Goal: Task Accomplishment & Management: Manage account settings

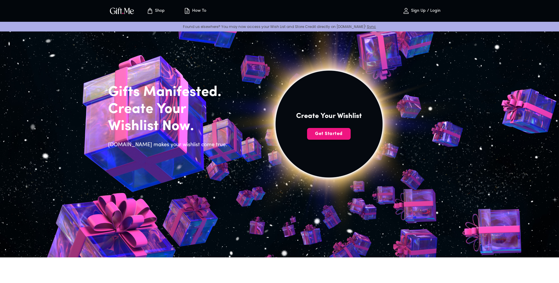
click at [279, 72] on img at bounding box center [328, 131] width 265 height 252
click at [336, 134] on span "Get Started" at bounding box center [329, 134] width 44 height 6
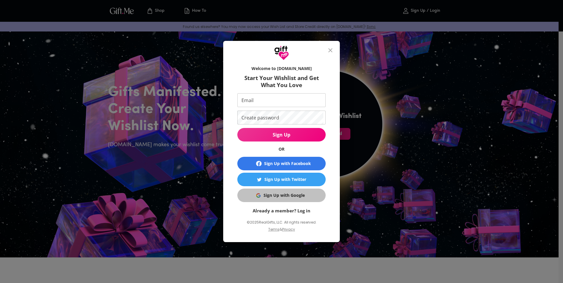
click at [281, 199] on button "Sign Up with Google" at bounding box center [281, 196] width 88 height 14
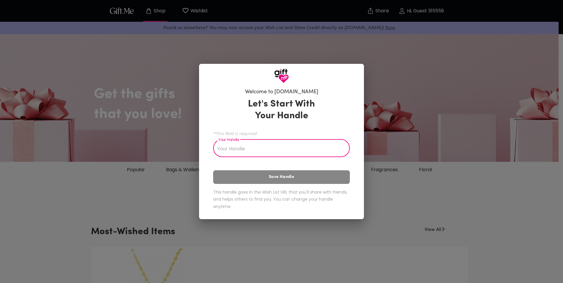
click at [246, 147] on input "Your Handle" at bounding box center [278, 149] width 130 height 16
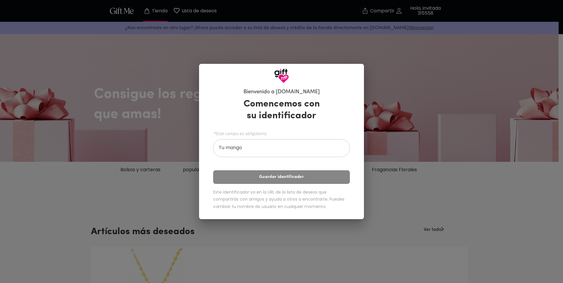
click at [270, 151] on input "Tu mango" at bounding box center [278, 149] width 130 height 16
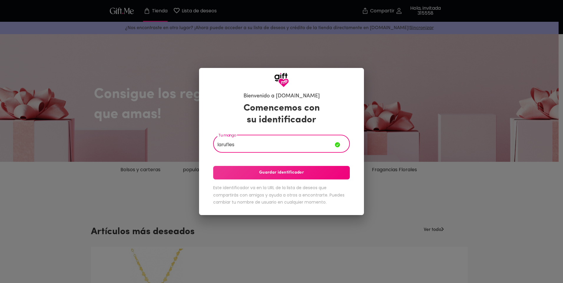
type input "larufles"
click at [291, 173] on span "Guardar identificador" at bounding box center [281, 173] width 137 height 6
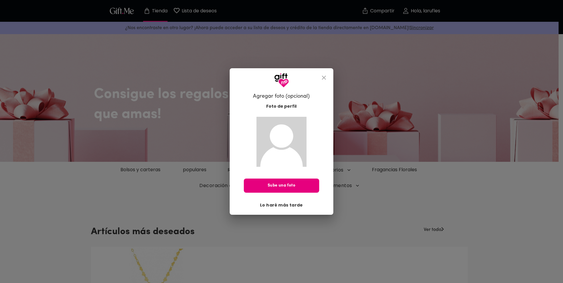
click at [290, 206] on span "Lo haré más tarde" at bounding box center [281, 205] width 43 height 6
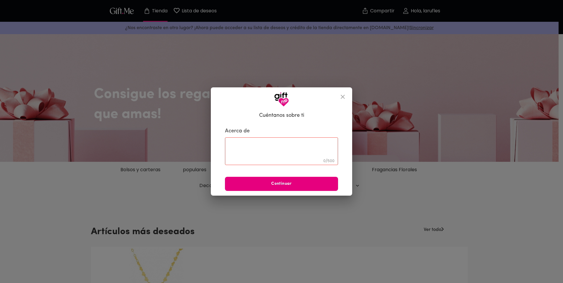
click at [288, 150] on textarea at bounding box center [281, 151] width 105 height 17
type textarea "e"
click at [284, 183] on span "Continuar" at bounding box center [281, 184] width 113 height 6
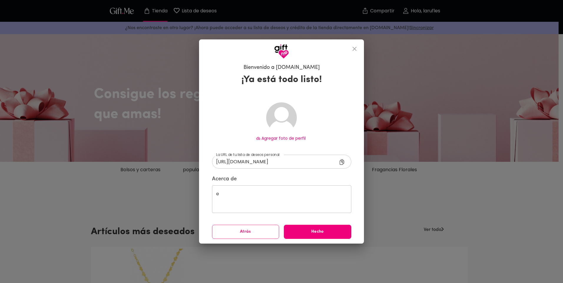
click at [317, 235] on span "Hecho" at bounding box center [317, 232] width 67 height 6
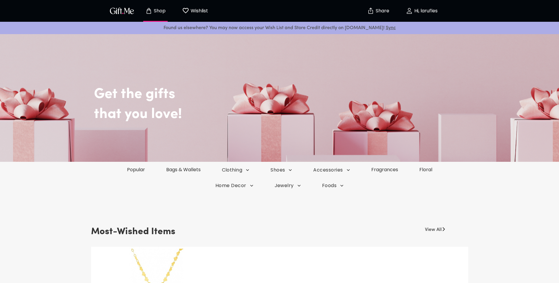
click at [4, 74] on div "Get the gifts that you love!" at bounding box center [279, 97] width 559 height 130
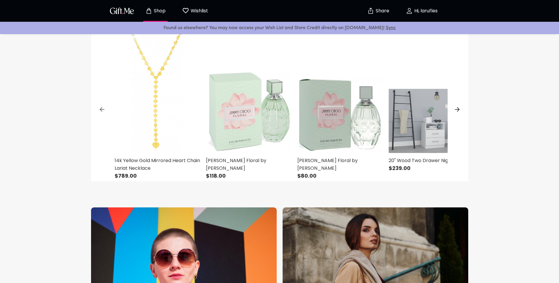
scroll to position [159, 0]
